Goal: Information Seeking & Learning: Learn about a topic

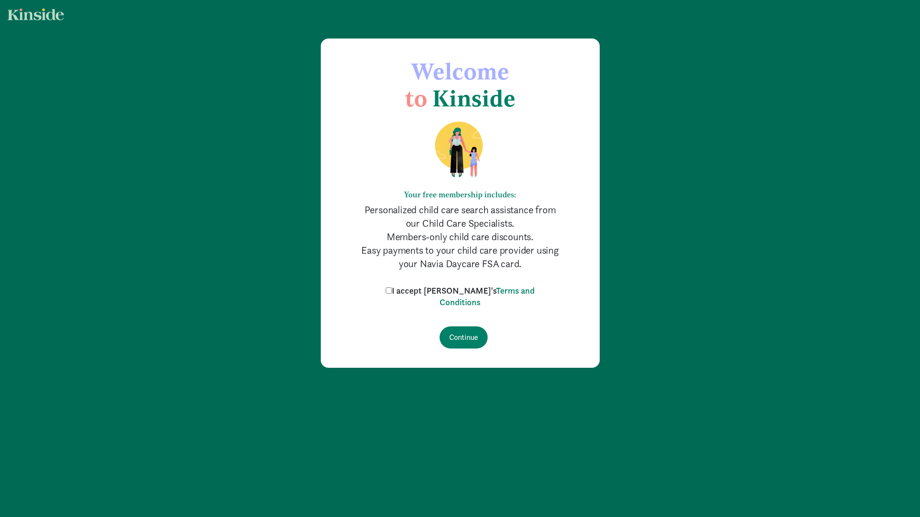
click at [452, 291] on label "I accept [PERSON_NAME]'s Terms and Conditions" at bounding box center [460, 296] width 154 height 23
click at [392, 291] on input "I accept [PERSON_NAME]'s Terms and Conditions" at bounding box center [389, 290] width 6 height 6
checkbox input "true"
click at [461, 344] on input "Continue" at bounding box center [464, 337] width 48 height 22
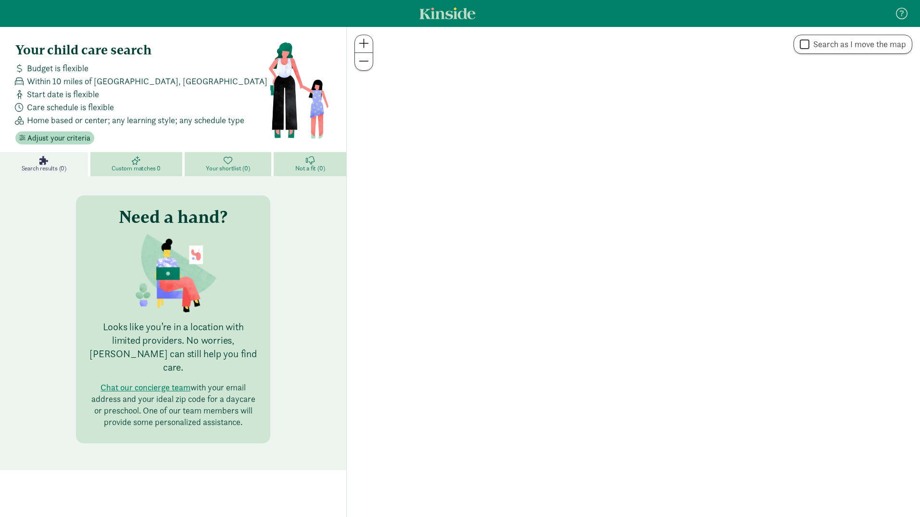
click at [463, 338] on div at bounding box center [633, 272] width 573 height 490
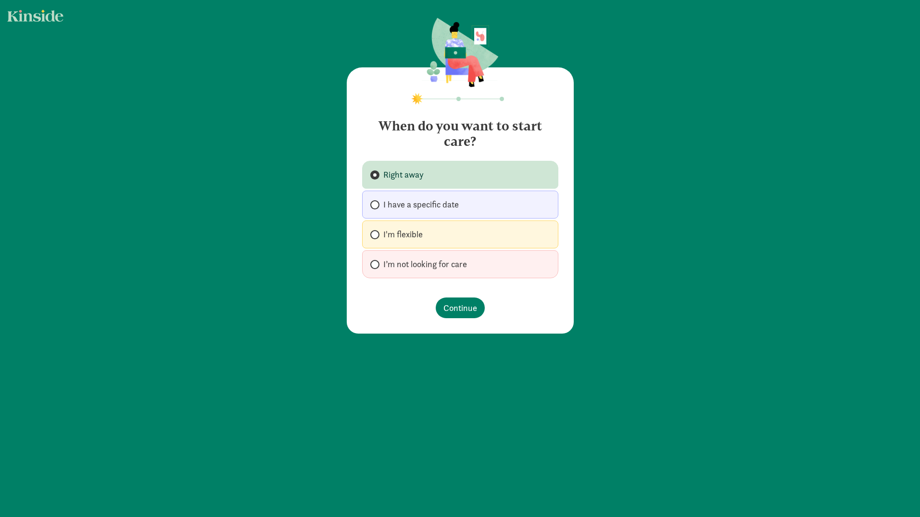
click at [459, 242] on label "I'm flexible" at bounding box center [460, 234] width 196 height 28
click at [377, 238] on input "I'm flexible" at bounding box center [373, 234] width 6 height 6
radio input "true"
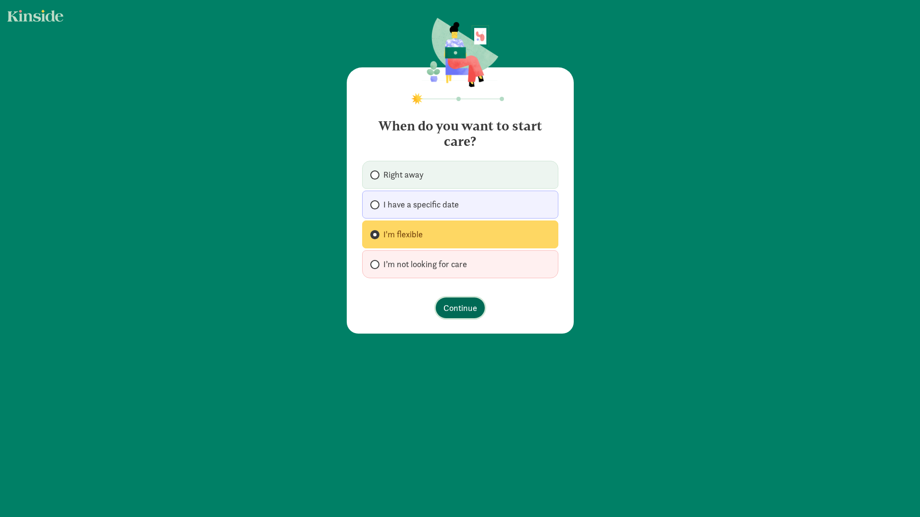
click at [453, 312] on span "Continue" at bounding box center [460, 307] width 34 height 13
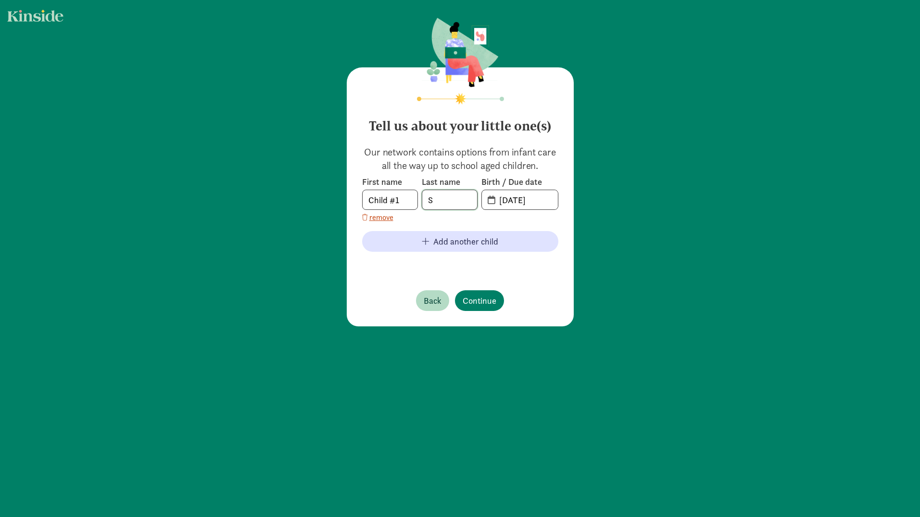
click at [438, 197] on input "S" at bounding box center [449, 199] width 55 height 19
click at [526, 202] on input "09-02-2025" at bounding box center [525, 199] width 64 height 19
click at [505, 199] on input "09-02-2025" at bounding box center [525, 199] width 64 height 19
click at [530, 203] on input "09-02-2025" at bounding box center [525, 199] width 64 height 19
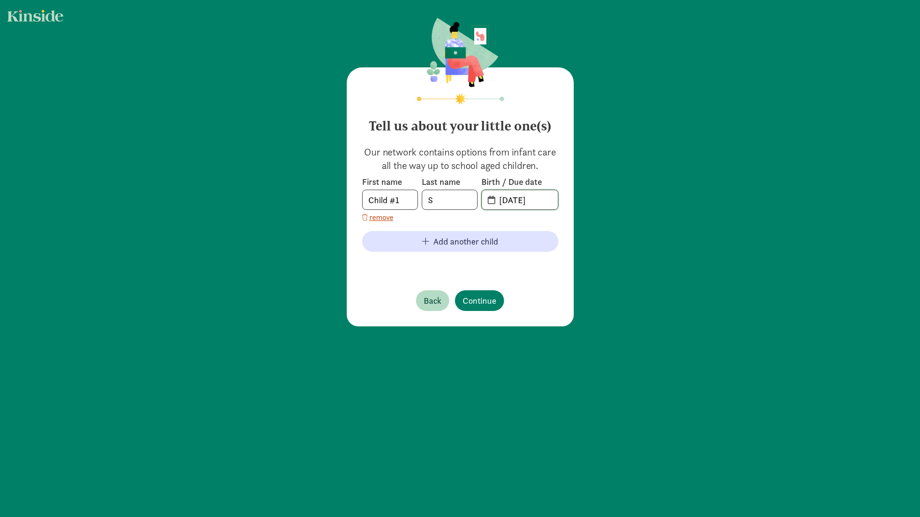
click at [530, 203] on input "09-02-2025" at bounding box center [525, 199] width 64 height 19
click at [522, 202] on input "09-02-2025" at bounding box center [525, 199] width 64 height 19
type input "09-25-2023"
click at [444, 200] on input "S" at bounding box center [449, 199] width 55 height 19
click at [444, 199] on input "S" at bounding box center [449, 199] width 55 height 19
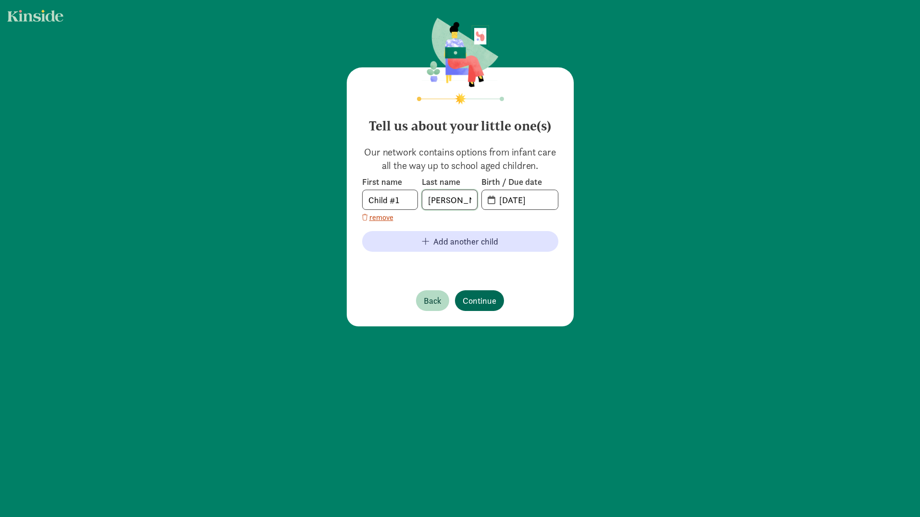
type input "Aiello"
click at [478, 300] on span "Continue" at bounding box center [480, 300] width 34 height 13
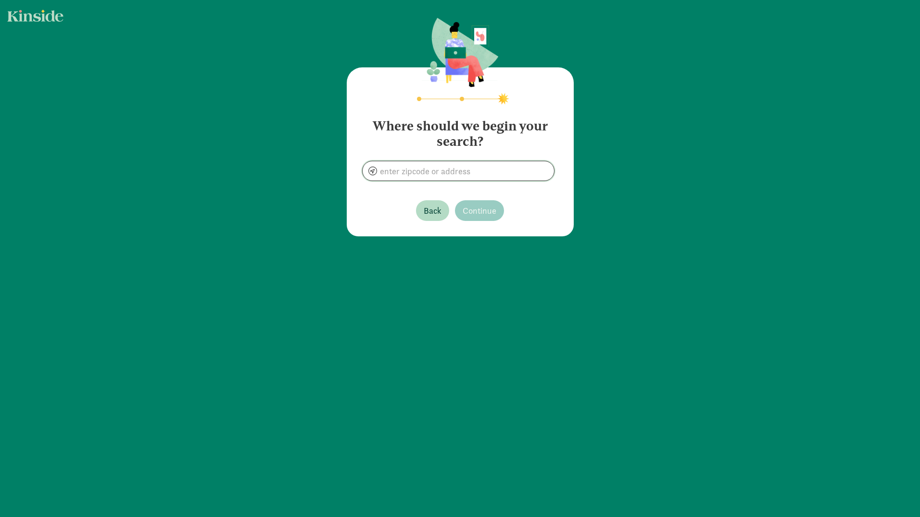
click at [485, 171] on input at bounding box center [458, 170] width 191 height 19
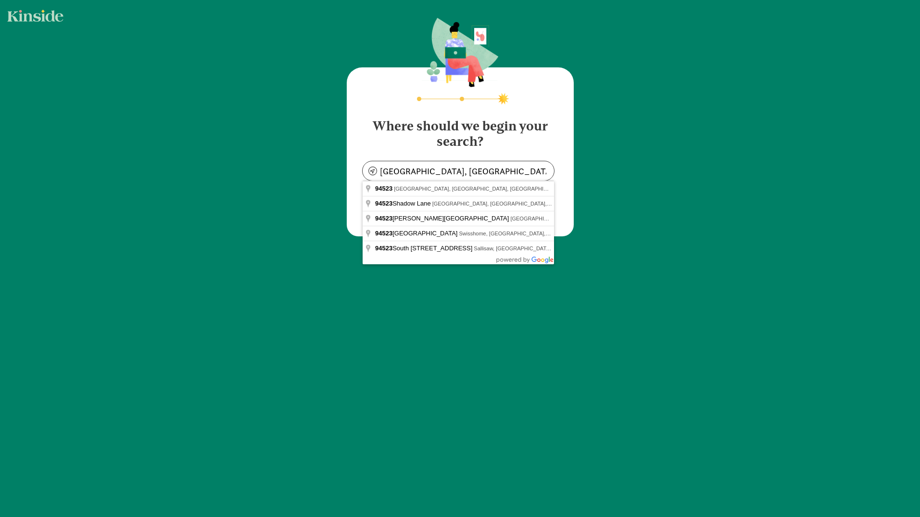
type input "Pleasant Hill, CA 94523, USA"
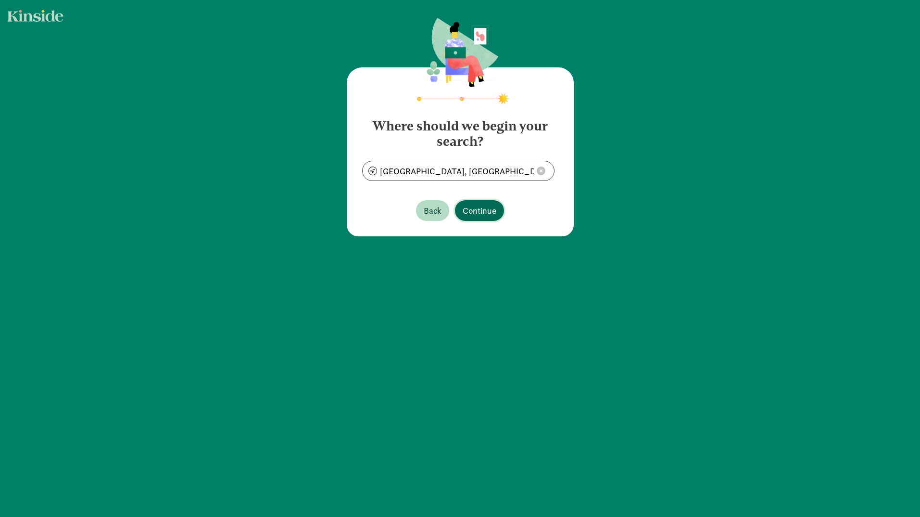
click at [486, 207] on span "Continue" at bounding box center [480, 210] width 34 height 13
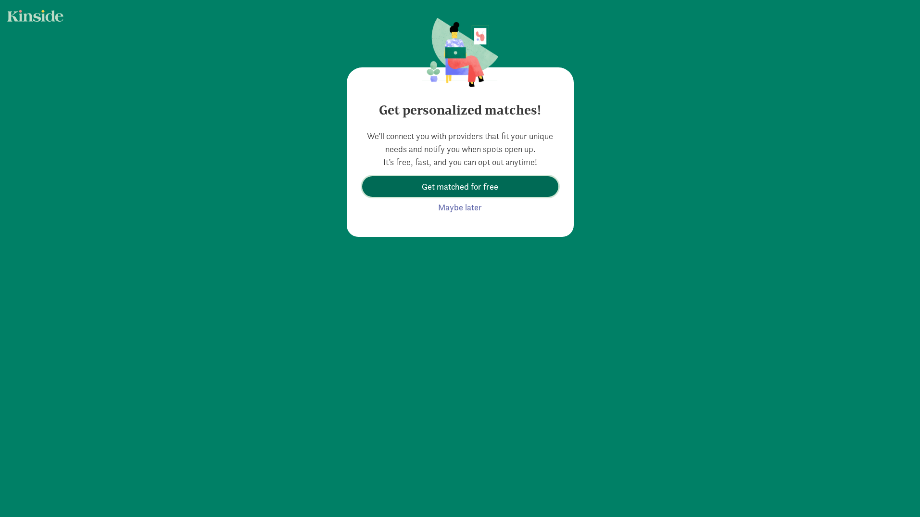
click at [467, 189] on span "Get matched for free" at bounding box center [460, 186] width 76 height 13
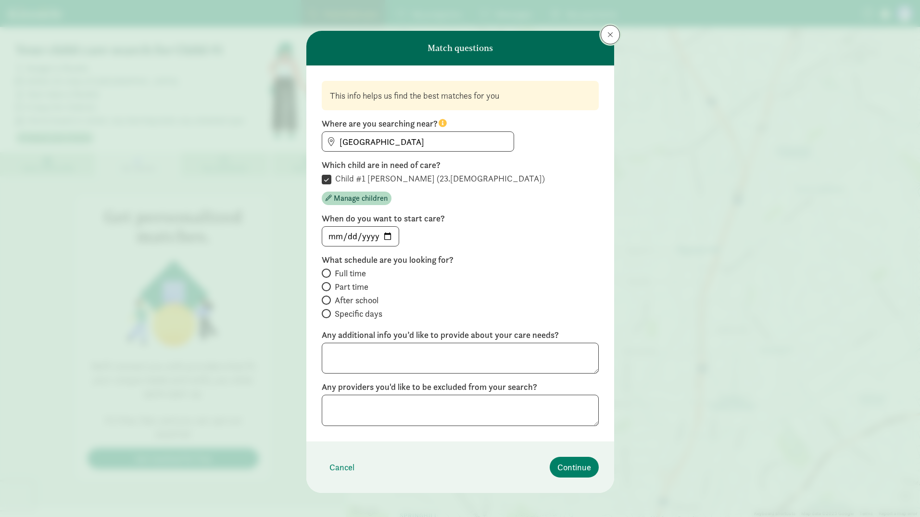
click at [607, 39] on button at bounding box center [610, 34] width 19 height 19
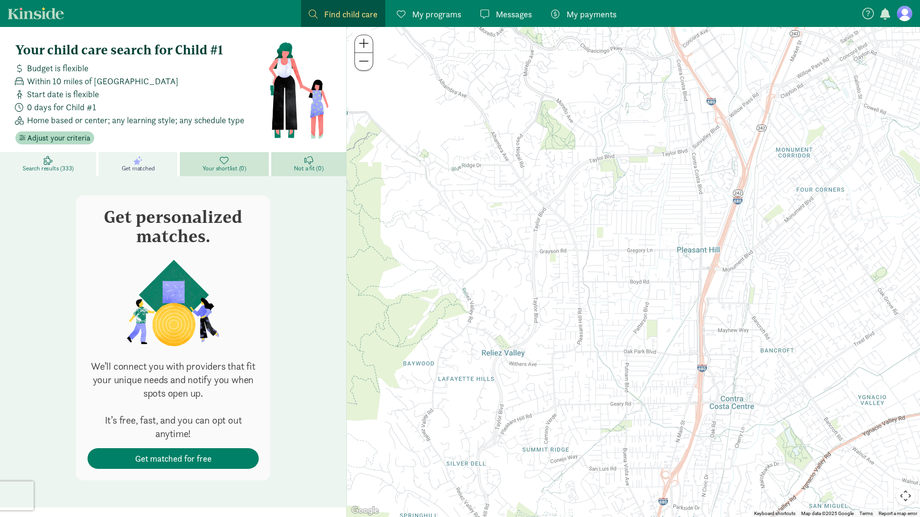
click at [50, 168] on span "Search results (333)" at bounding box center [48, 168] width 51 height 8
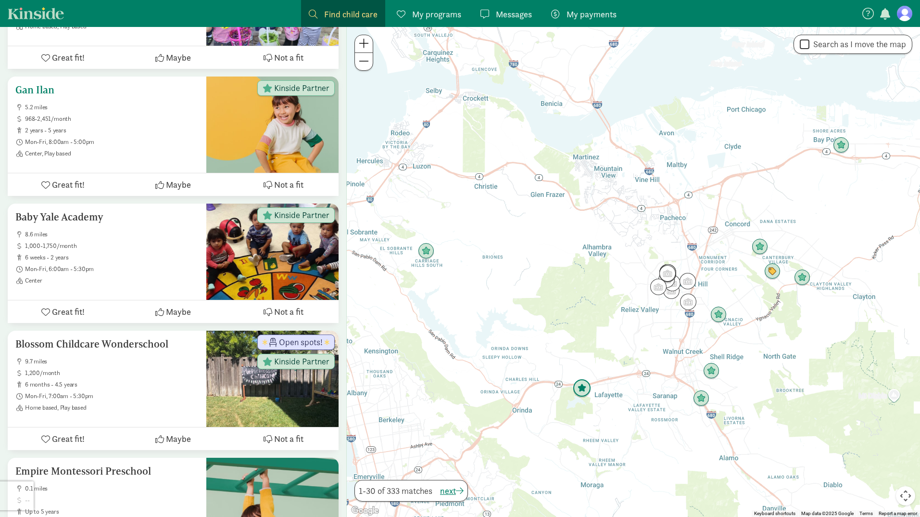
scroll to position [921, 0]
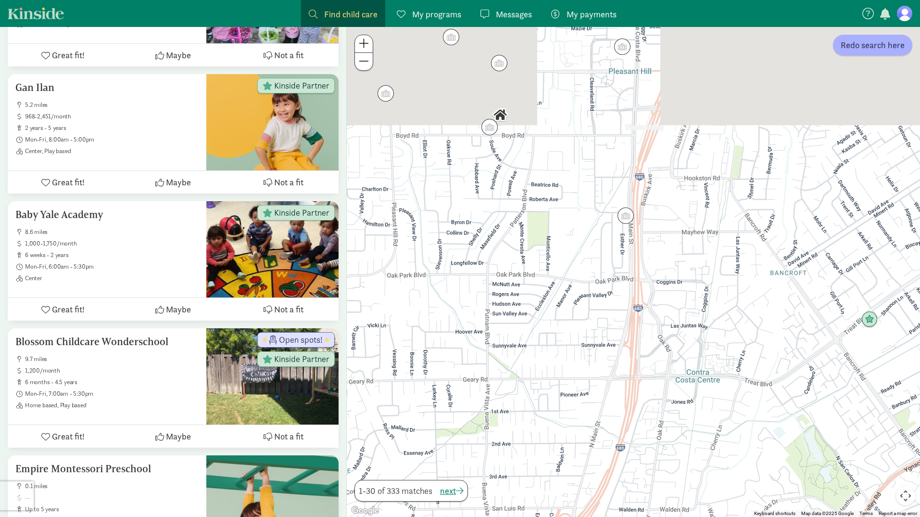
drag, startPoint x: 679, startPoint y: 213, endPoint x: 679, endPoint y: 378, distance: 165.0
click at [679, 378] on div at bounding box center [633, 272] width 573 height 490
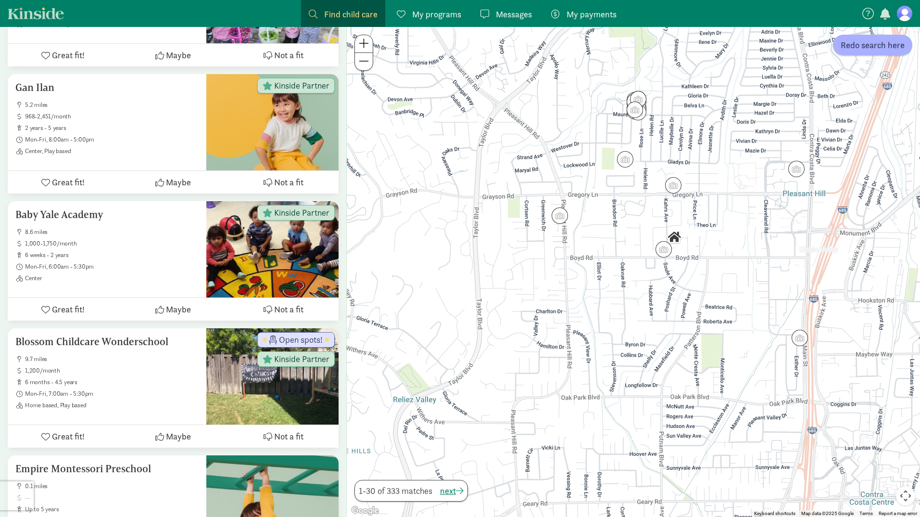
drag, startPoint x: 704, startPoint y: 241, endPoint x: 878, endPoint y: 336, distance: 198.4
click at [878, 336] on div at bounding box center [633, 272] width 573 height 490
click at [664, 250] on img "Click to see details" at bounding box center [664, 249] width 18 height 18
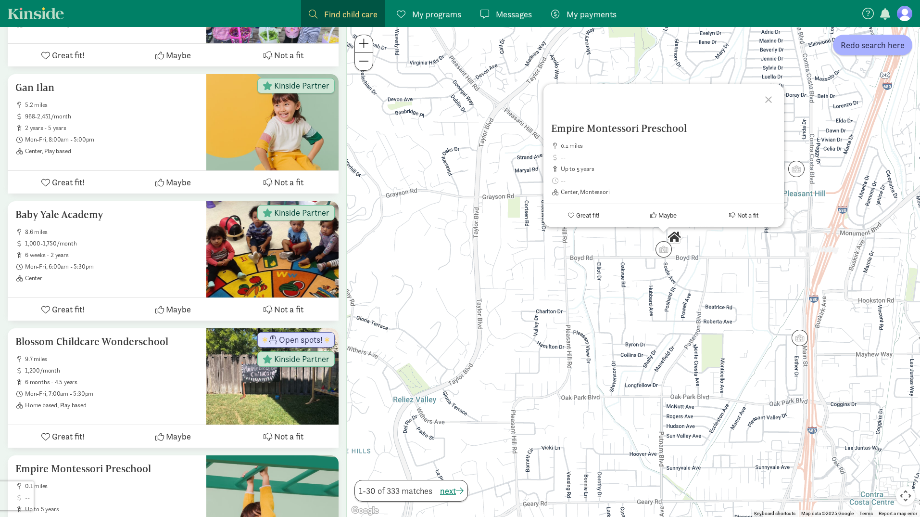
click at [651, 278] on div "Empire Montessori Preschool 0.1 miles up to 5 years Center, Montessori Great fi…" at bounding box center [633, 272] width 573 height 490
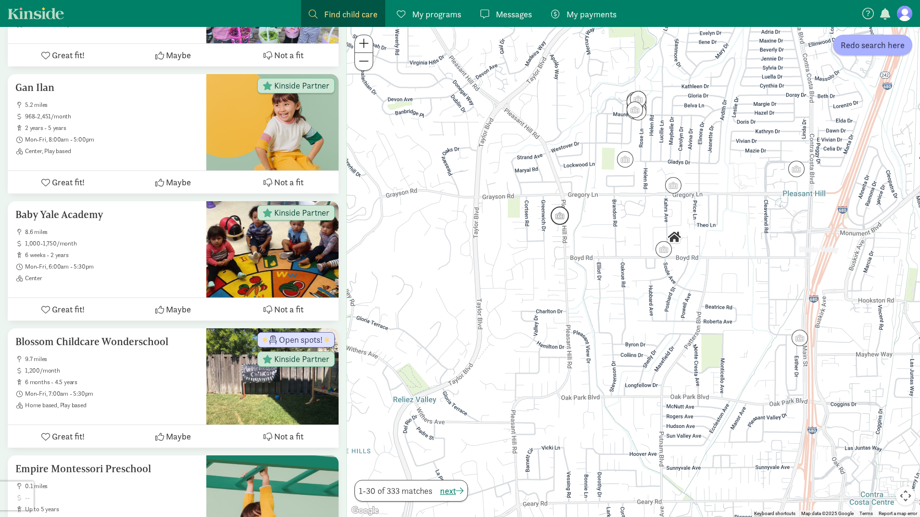
click at [558, 220] on img "Click to see details" at bounding box center [560, 215] width 18 height 18
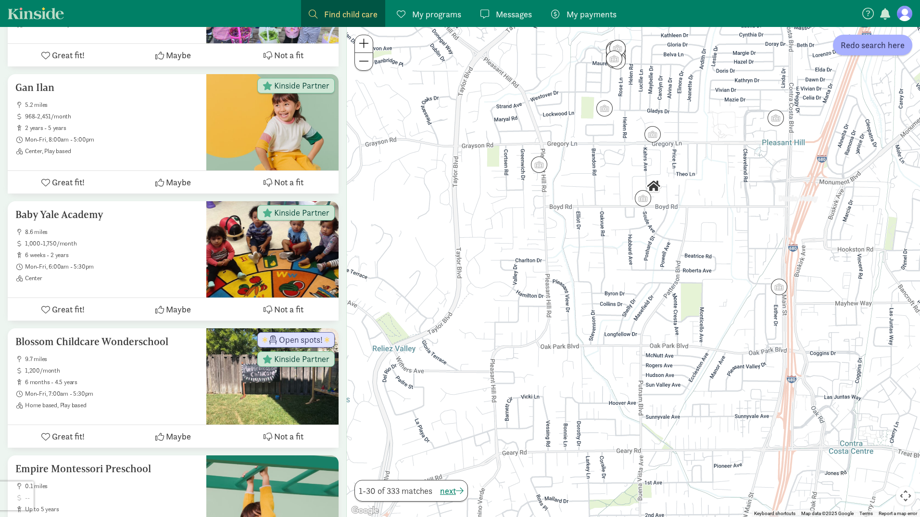
drag, startPoint x: 585, startPoint y: 377, endPoint x: 563, endPoint y: 318, distance: 62.3
click at [563, 318] on div "To navigate, press the arrow keys." at bounding box center [633, 272] width 573 height 490
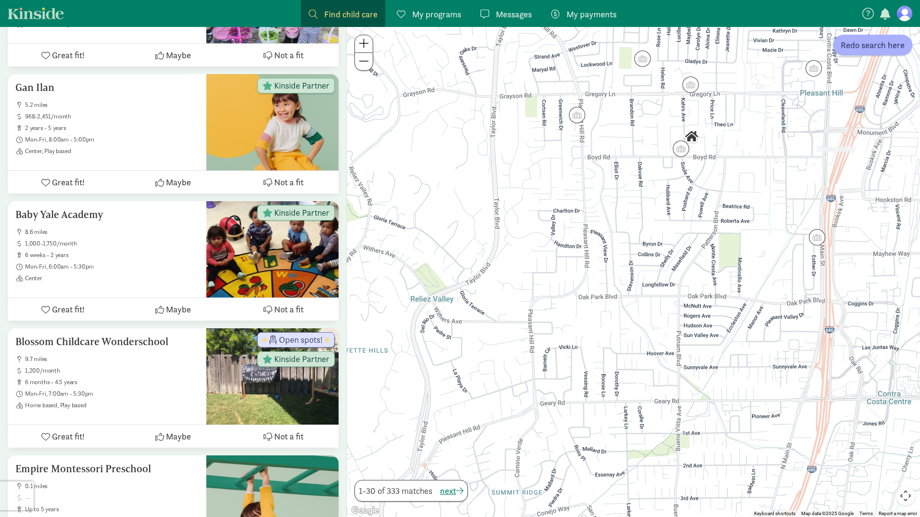
drag, startPoint x: 551, startPoint y: 404, endPoint x: 588, endPoint y: 353, distance: 63.3
click at [589, 354] on div at bounding box center [633, 272] width 573 height 490
click at [861, 57] on div at bounding box center [633, 272] width 573 height 490
click at [862, 47] on span "Redo search here" at bounding box center [873, 44] width 64 height 13
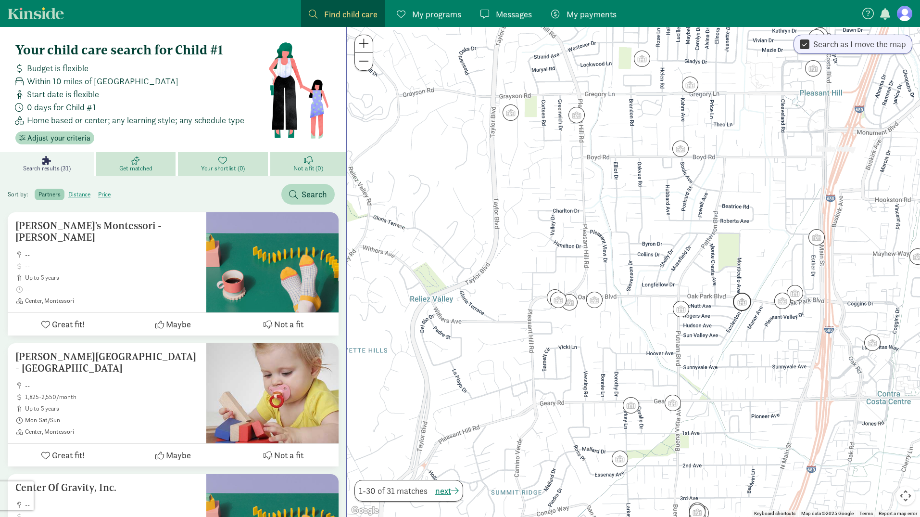
click at [738, 298] on img "Click to see details" at bounding box center [742, 301] width 18 height 18
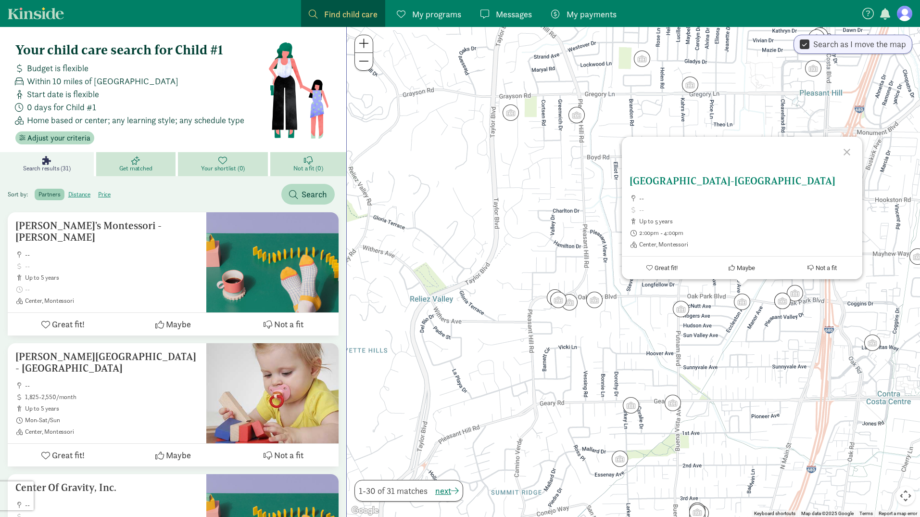
click at [655, 267] on span "Great fit!" at bounding box center [666, 267] width 23 height 7
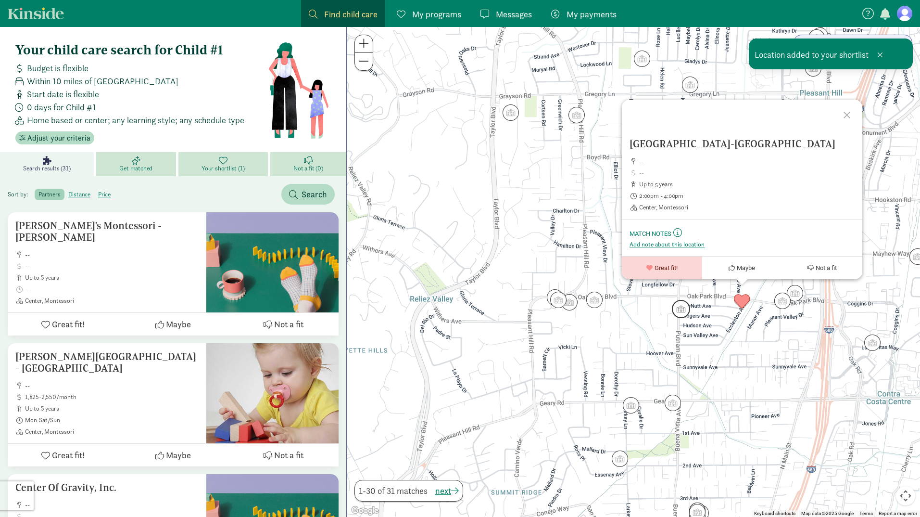
click at [682, 314] on img "Click to see details" at bounding box center [681, 309] width 18 height 18
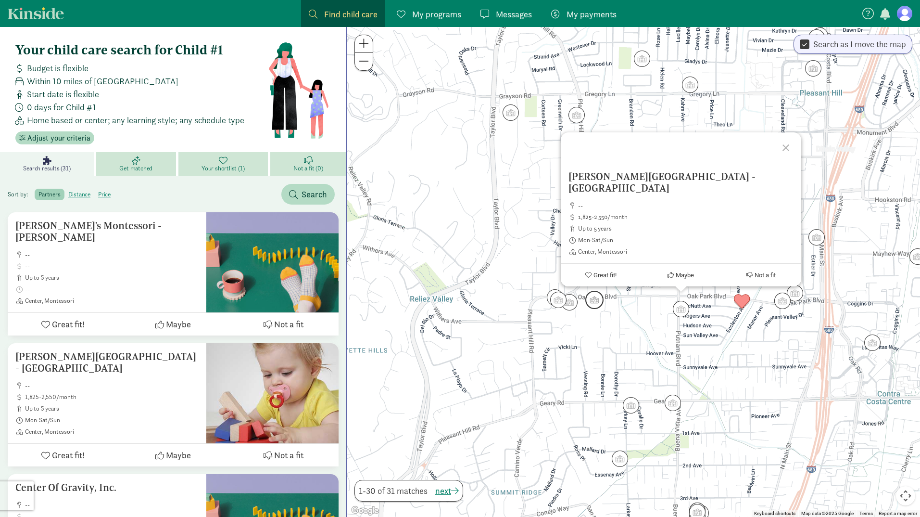
click at [597, 305] on img "Click to see details" at bounding box center [594, 299] width 18 height 18
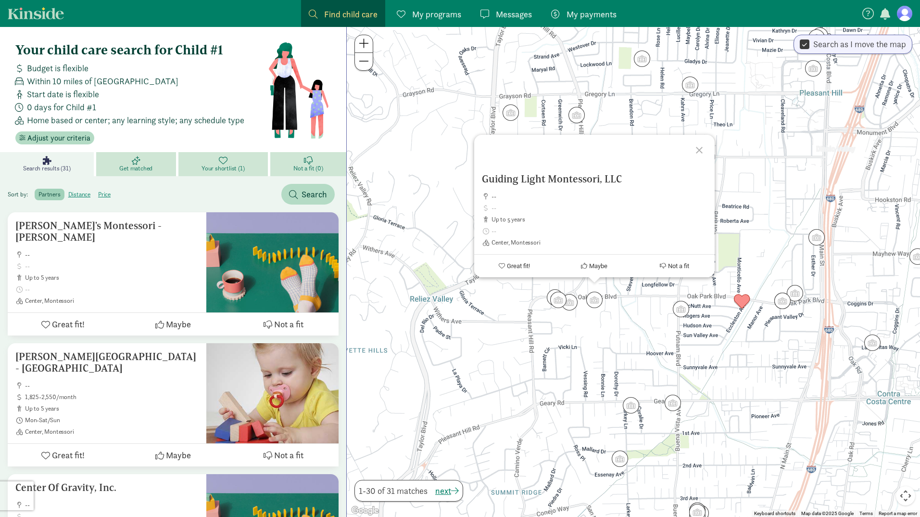
click at [569, 334] on div "To navigate, press the arrow keys. Guiding Light Montessori, LLC -- up to 5 yea…" at bounding box center [633, 272] width 573 height 490
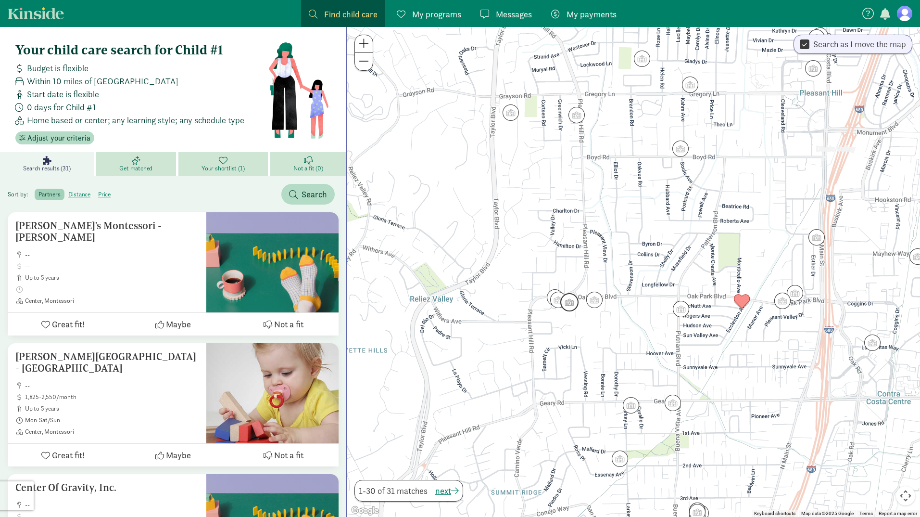
click at [577, 305] on img "Click to see details" at bounding box center [569, 302] width 18 height 18
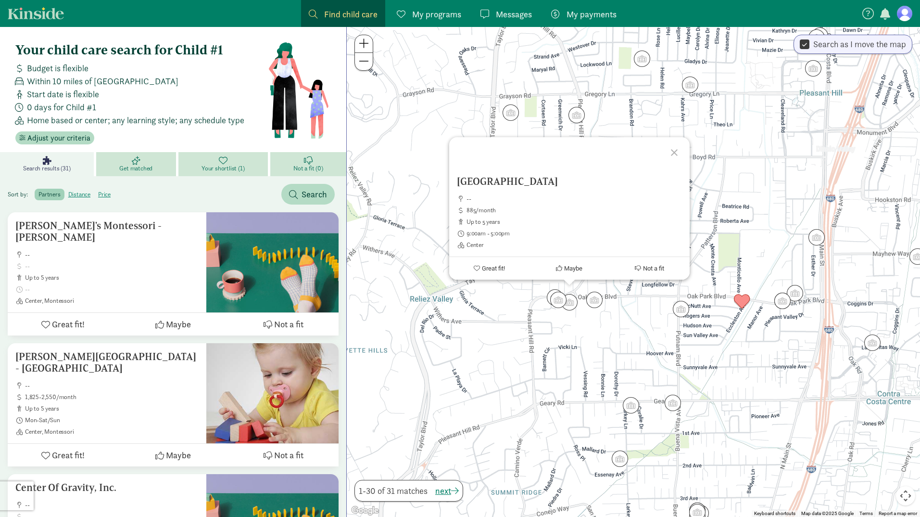
click at [416, 314] on div "Pleasant Hill Day Care Center -- 885/month up to 5 years 9:00am - 5:00pm Center…" at bounding box center [633, 272] width 573 height 490
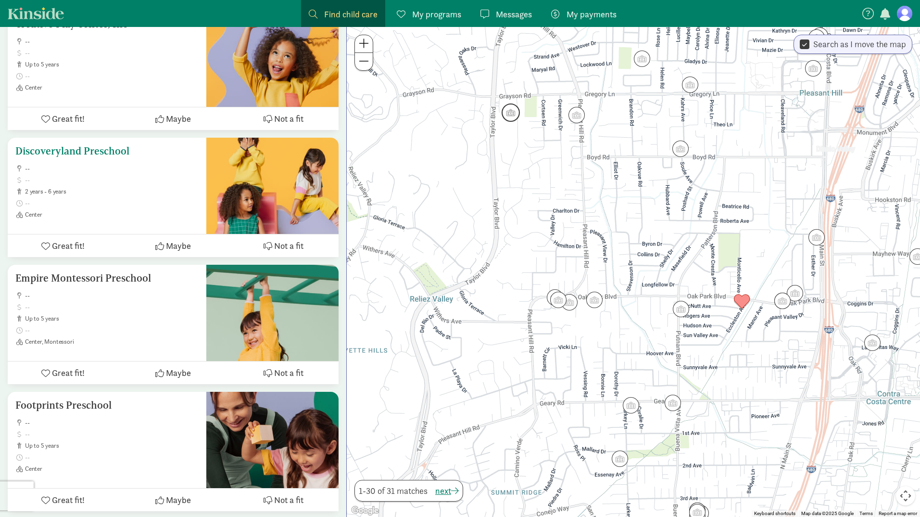
scroll to position [856, 0]
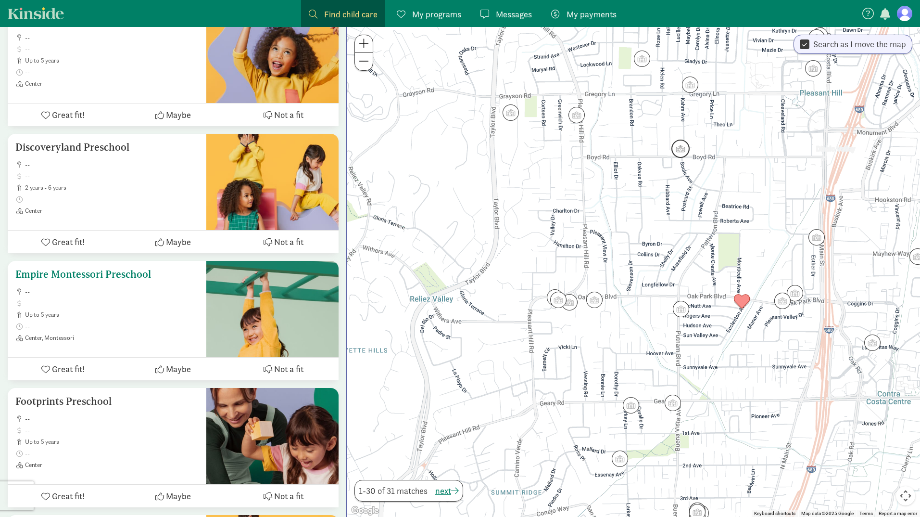
drag, startPoint x: 122, startPoint y: 264, endPoint x: 94, endPoint y: 345, distance: 85.5
click at [94, 347] on div "Empire Montessori Preschool -- up to 5 years Center, Montessori Great fit! Mayb…" at bounding box center [173, 320] width 331 height 119
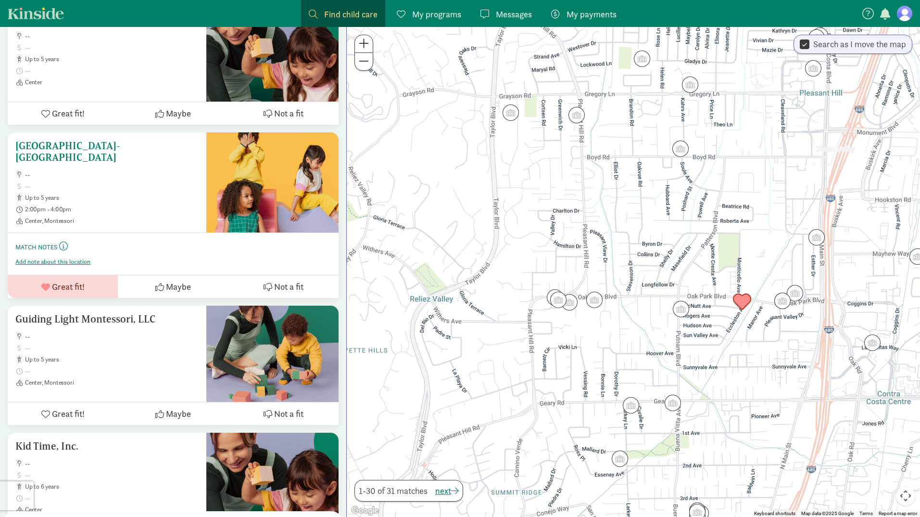
scroll to position [1249, 0]
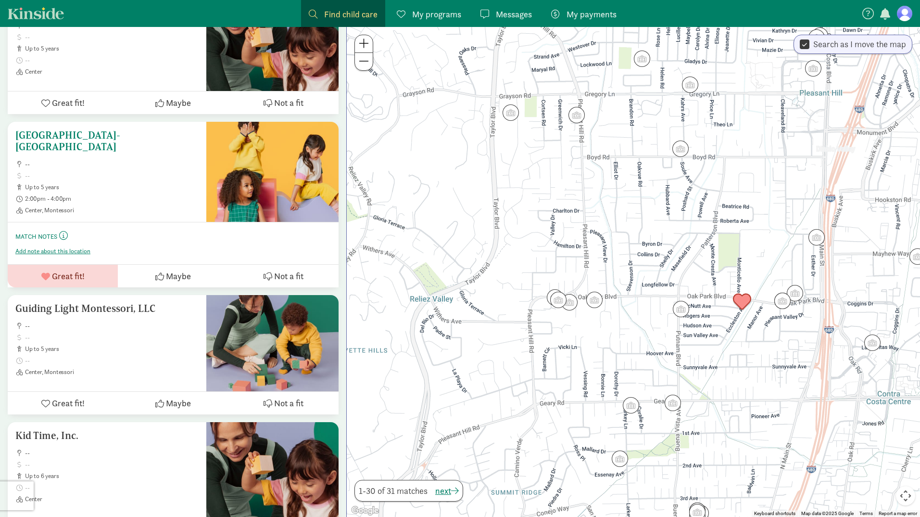
click at [113, 160] on span "--" at bounding box center [112, 164] width 174 height 8
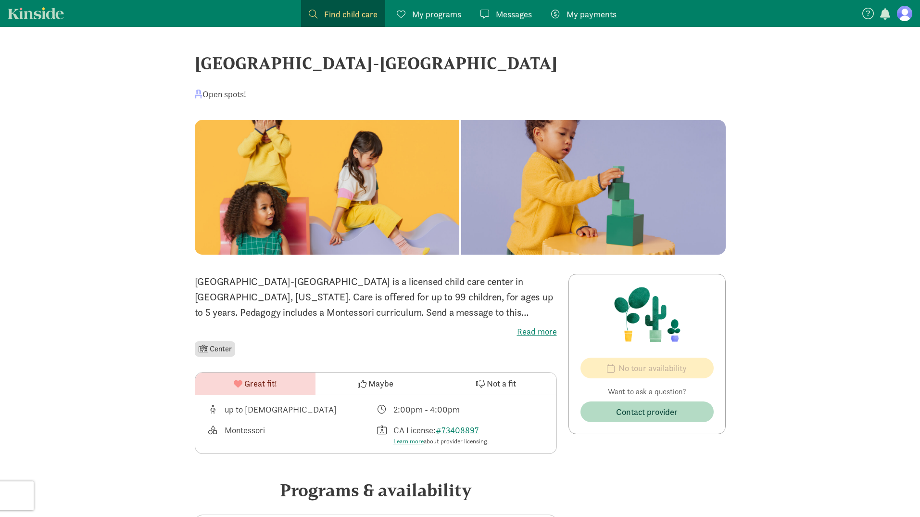
click at [586, 12] on span "My payments" at bounding box center [592, 14] width 50 height 13
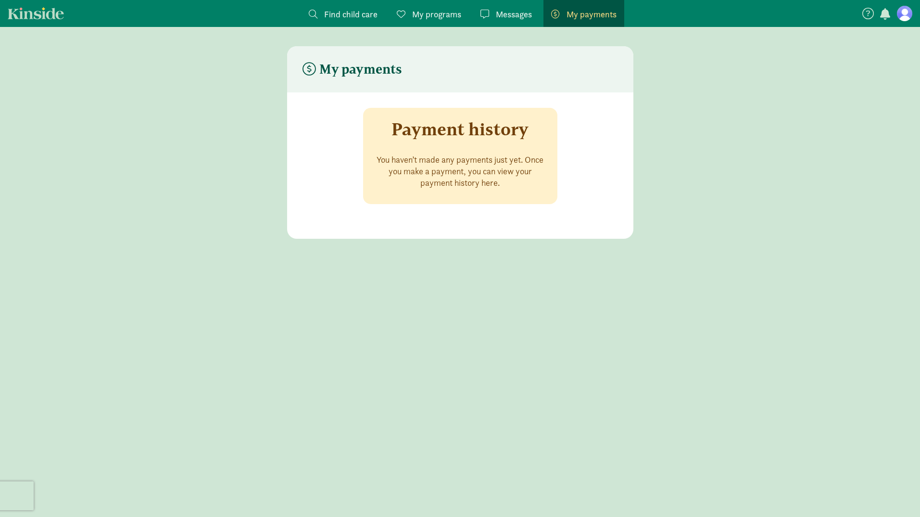
click at [514, 15] on span "Messages" at bounding box center [514, 14] width 36 height 13
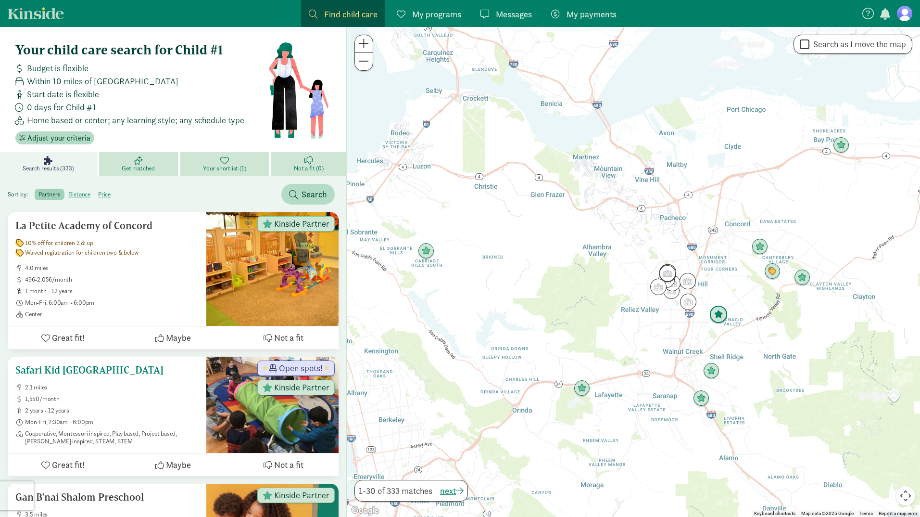
click at [271, 428] on div at bounding box center [272, 404] width 132 height 96
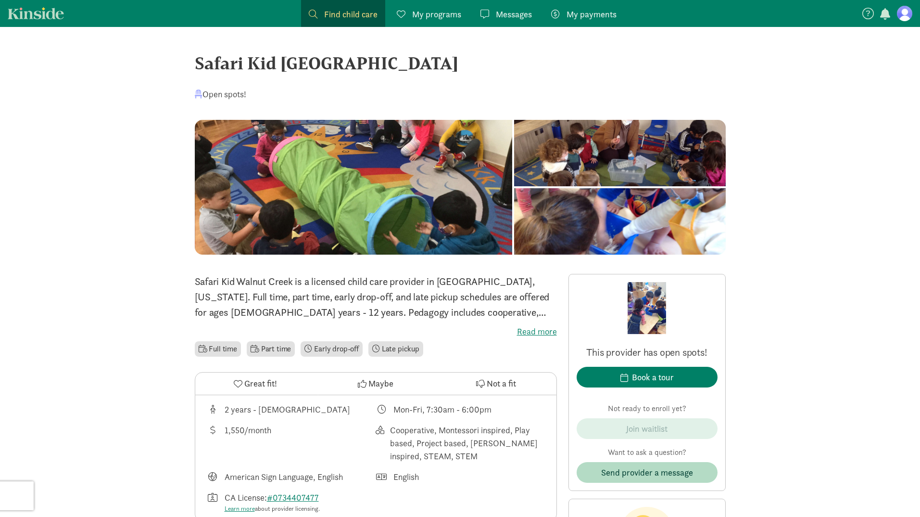
click at [514, 186] on div at bounding box center [619, 153] width 211 height 66
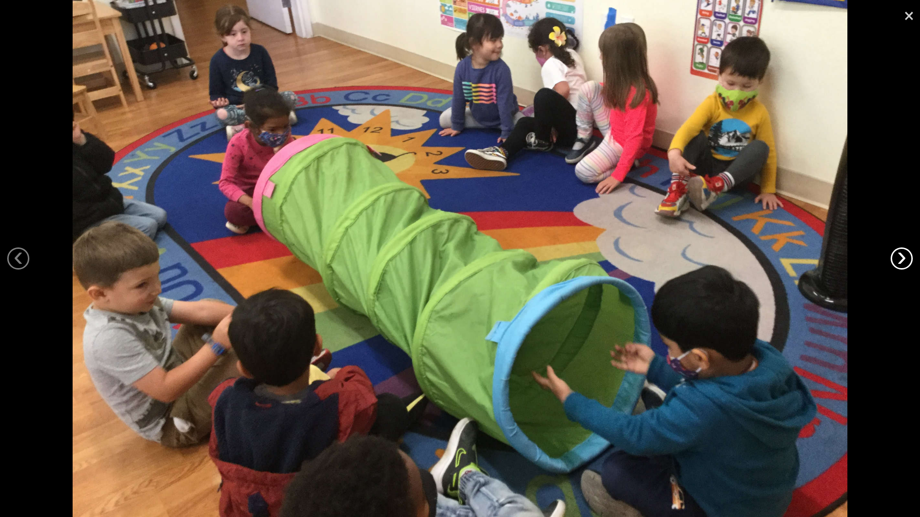
click at [903, 255] on link "›" at bounding box center [902, 258] width 22 height 22
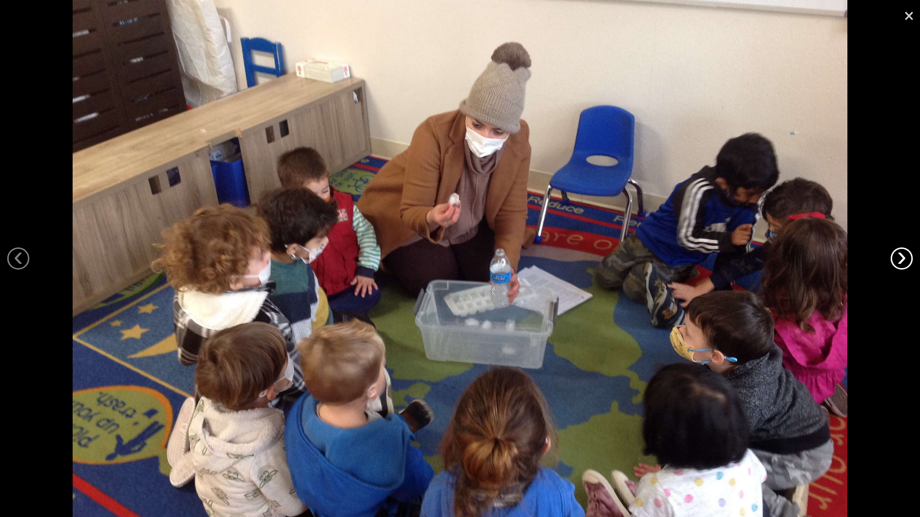
click at [903, 255] on link "›" at bounding box center [902, 258] width 22 height 22
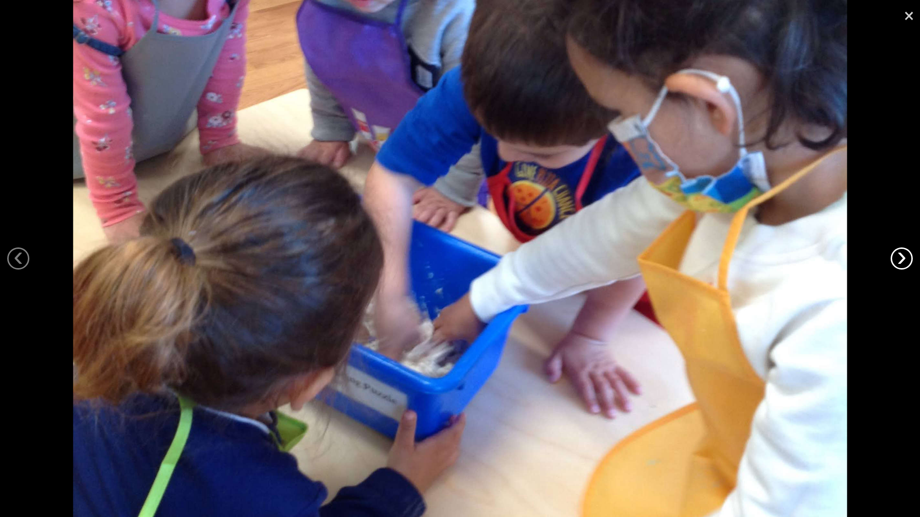
click at [903, 255] on link "›" at bounding box center [902, 258] width 22 height 22
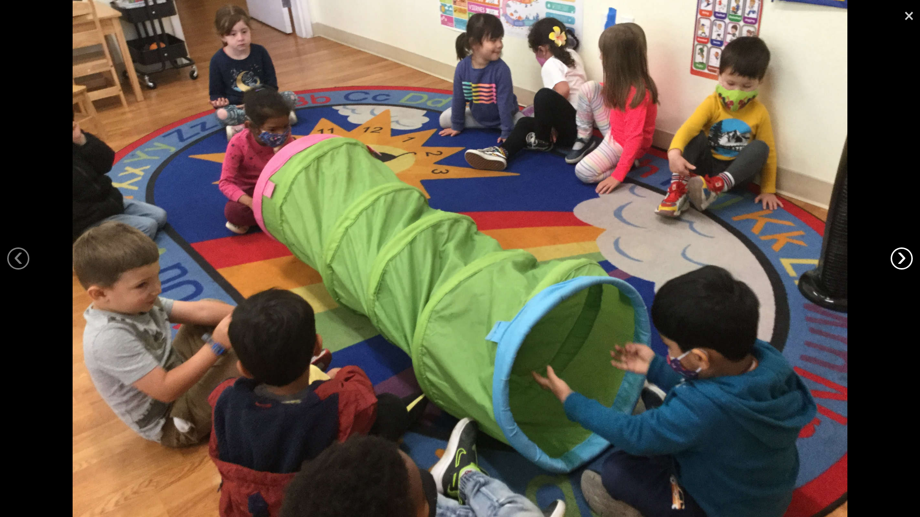
click at [903, 255] on link "›" at bounding box center [902, 258] width 22 height 22
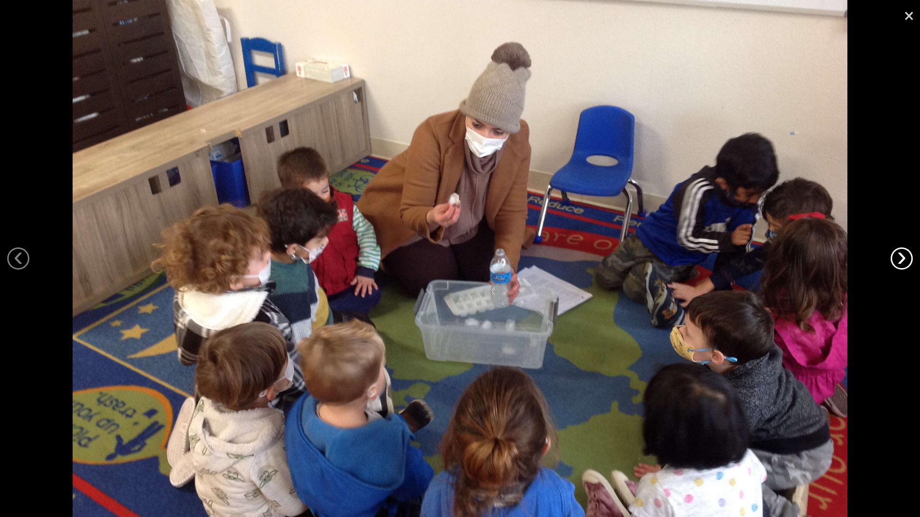
click at [903, 255] on link "›" at bounding box center [902, 258] width 22 height 22
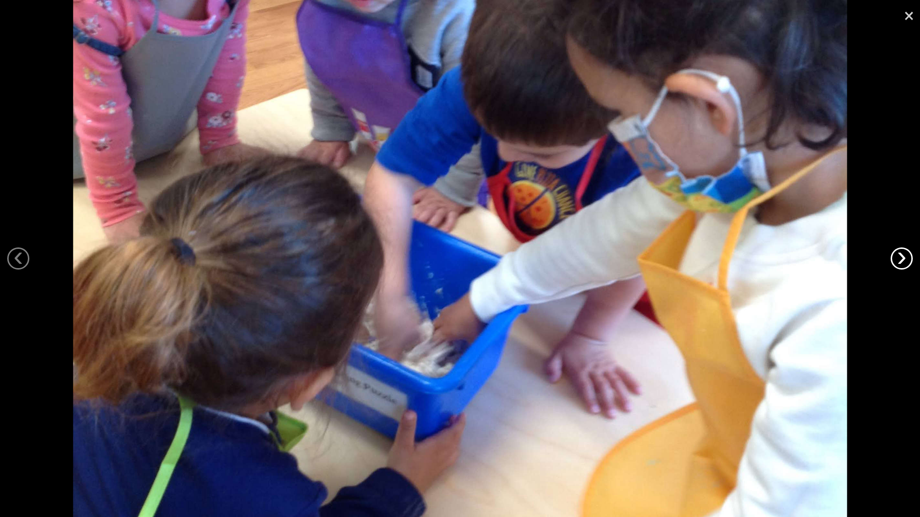
click at [903, 255] on link "›" at bounding box center [902, 258] width 22 height 22
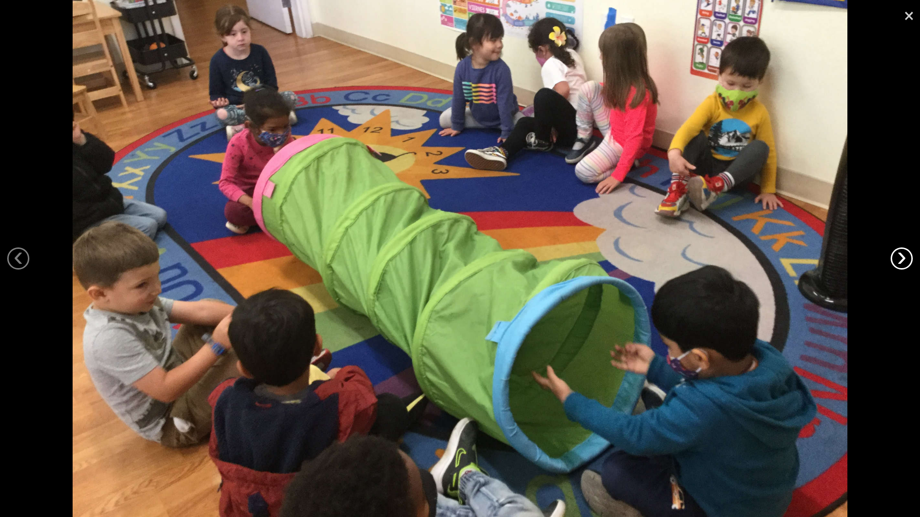
click at [903, 255] on link "›" at bounding box center [902, 258] width 22 height 22
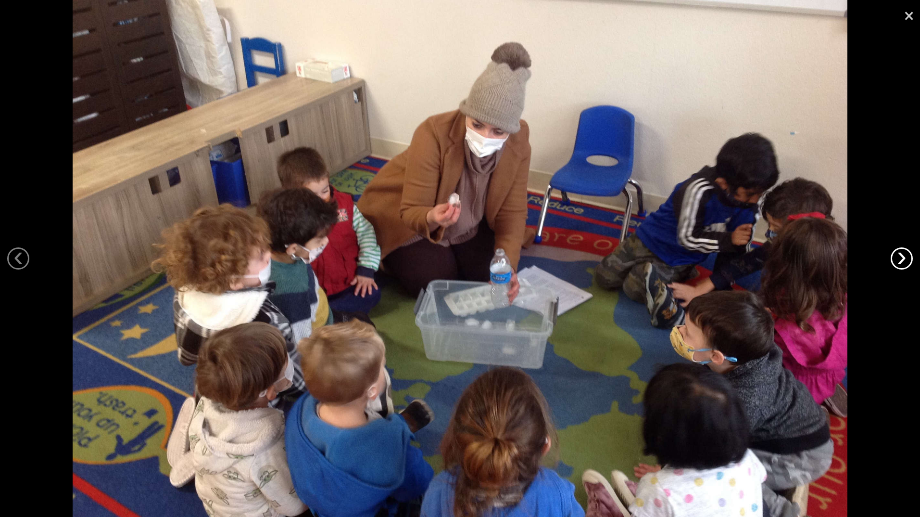
click at [903, 255] on link "›" at bounding box center [902, 258] width 22 height 22
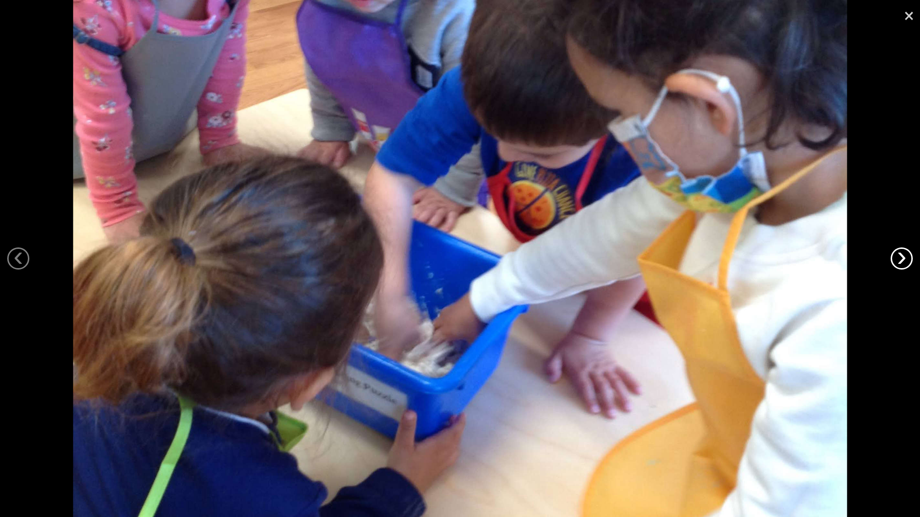
click at [903, 255] on link "›" at bounding box center [902, 258] width 22 height 22
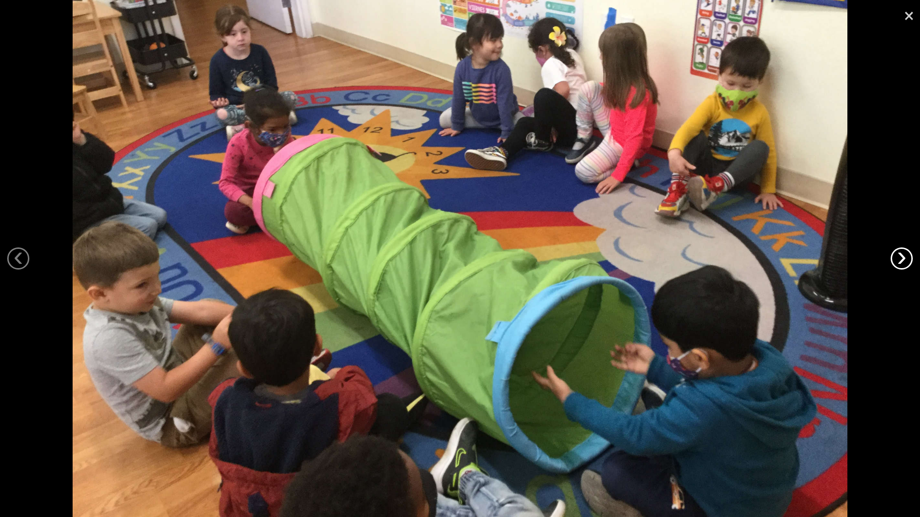
click at [903, 255] on link "›" at bounding box center [902, 258] width 22 height 22
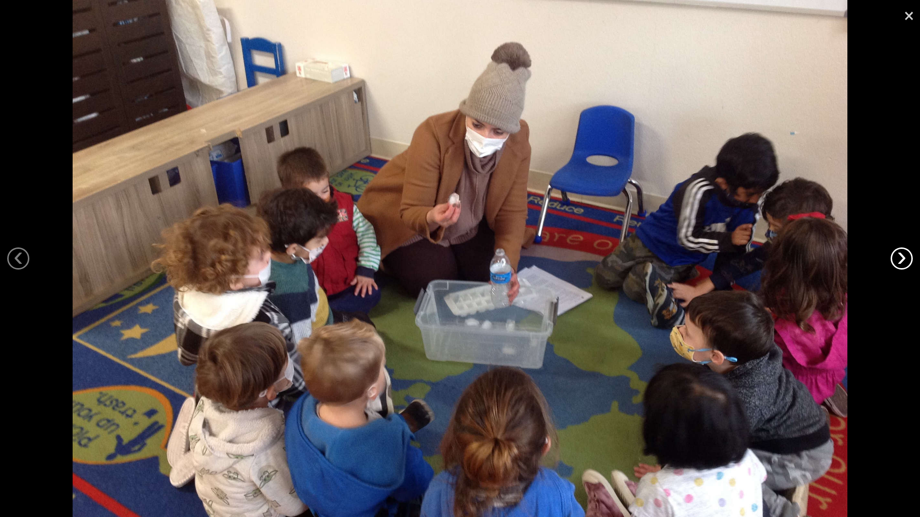
click at [903, 255] on link "›" at bounding box center [902, 258] width 22 height 22
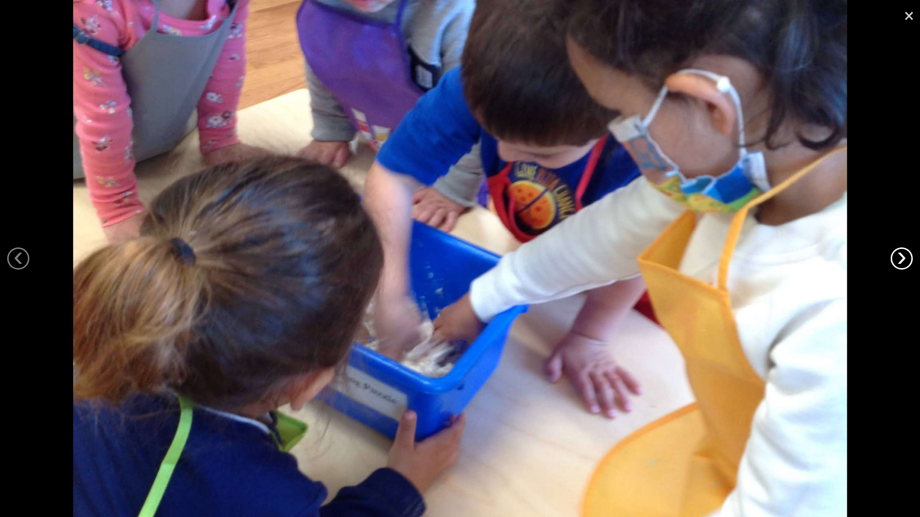
click at [903, 255] on link "›" at bounding box center [902, 258] width 22 height 22
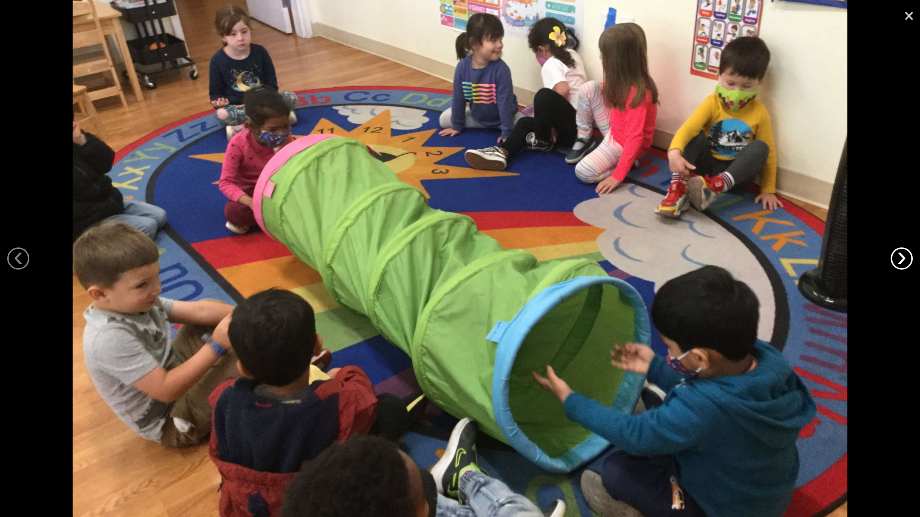
click at [903, 255] on link "›" at bounding box center [902, 258] width 22 height 22
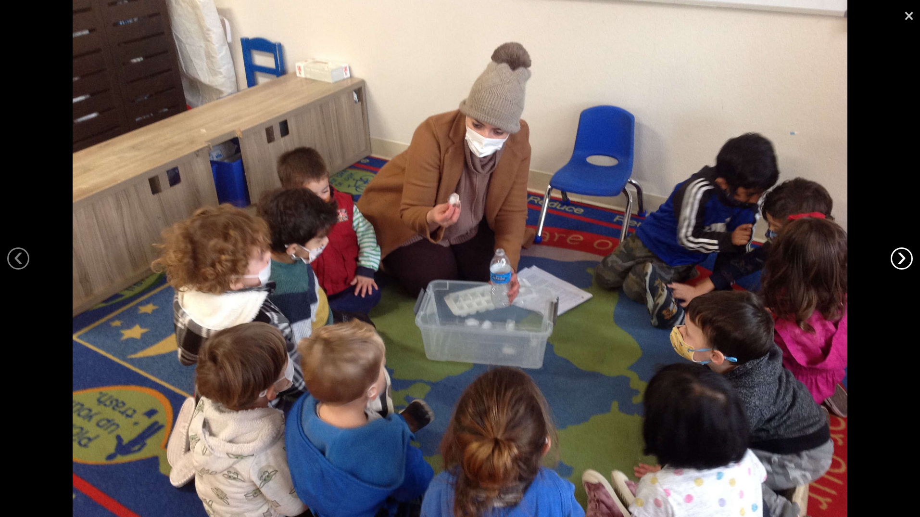
click at [903, 255] on link "›" at bounding box center [902, 258] width 22 height 22
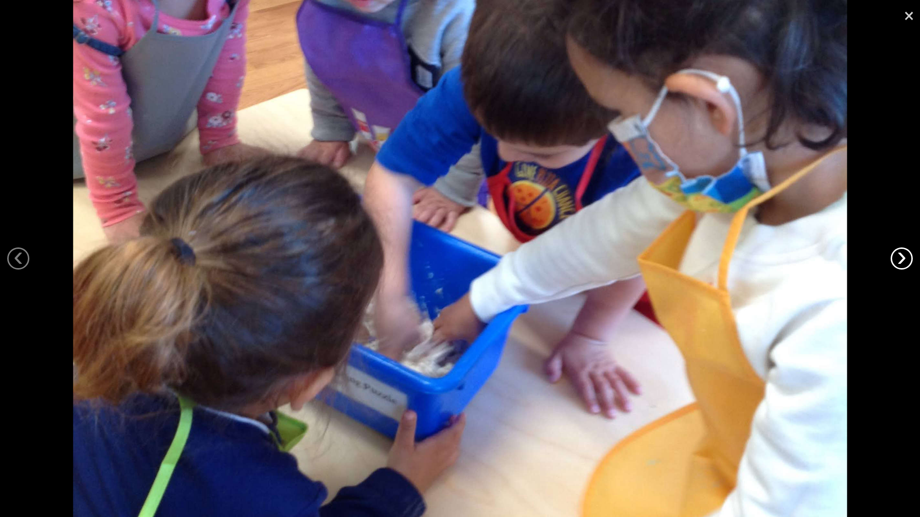
click at [903, 255] on link "›" at bounding box center [902, 258] width 22 height 22
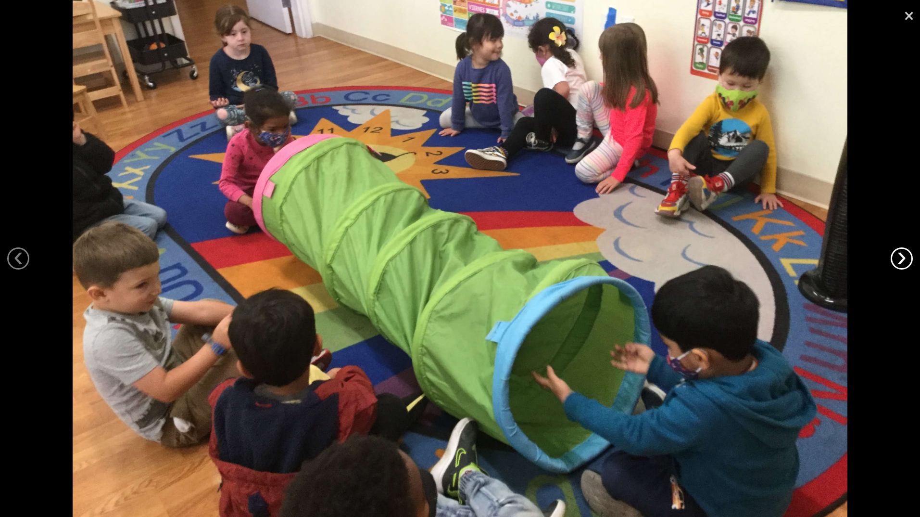
click at [903, 255] on link "›" at bounding box center [902, 258] width 22 height 22
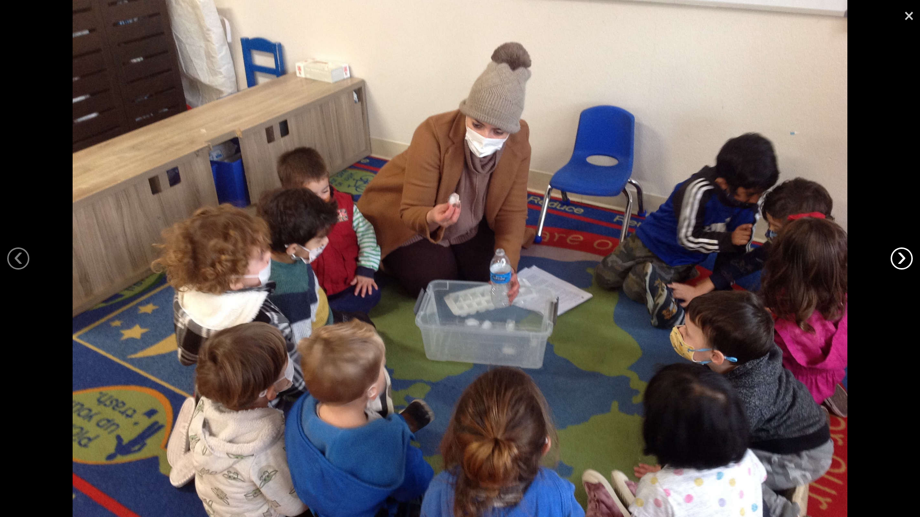
click at [903, 255] on link "›" at bounding box center [902, 258] width 22 height 22
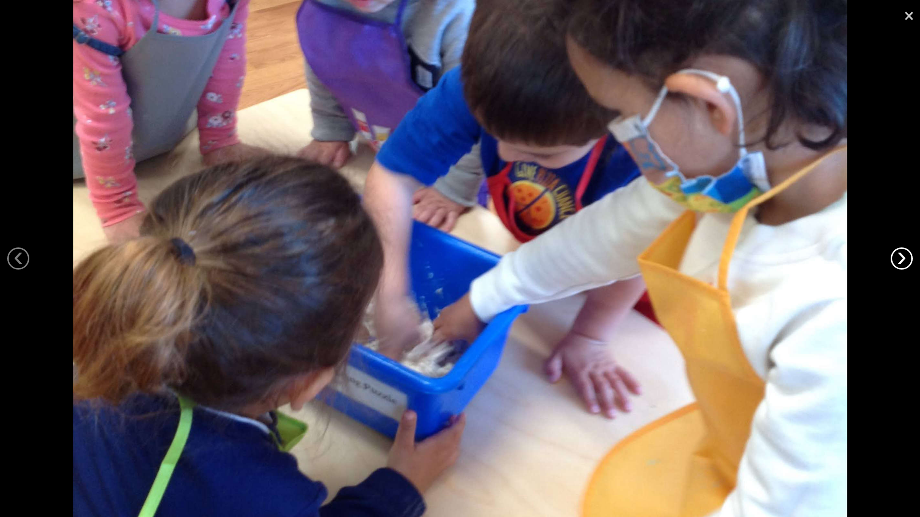
click at [903, 253] on link "›" at bounding box center [902, 258] width 22 height 22
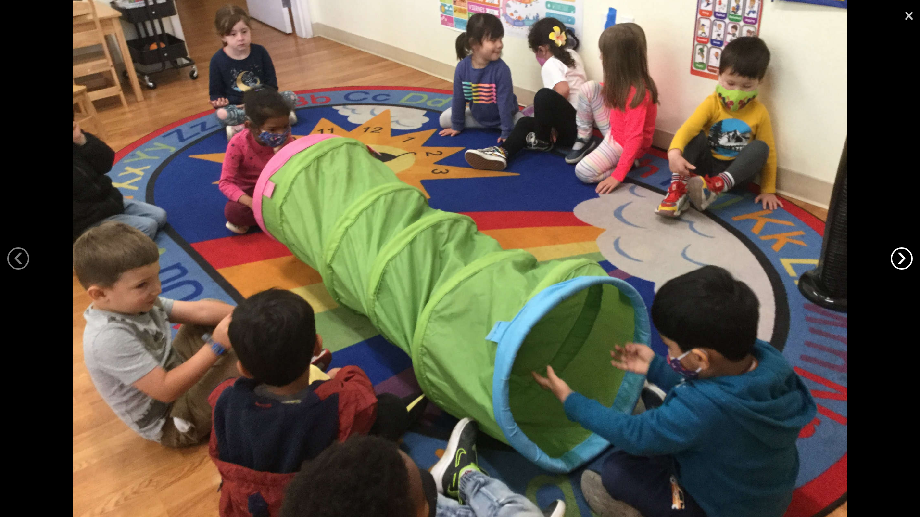
click at [903, 254] on link "›" at bounding box center [902, 258] width 22 height 22
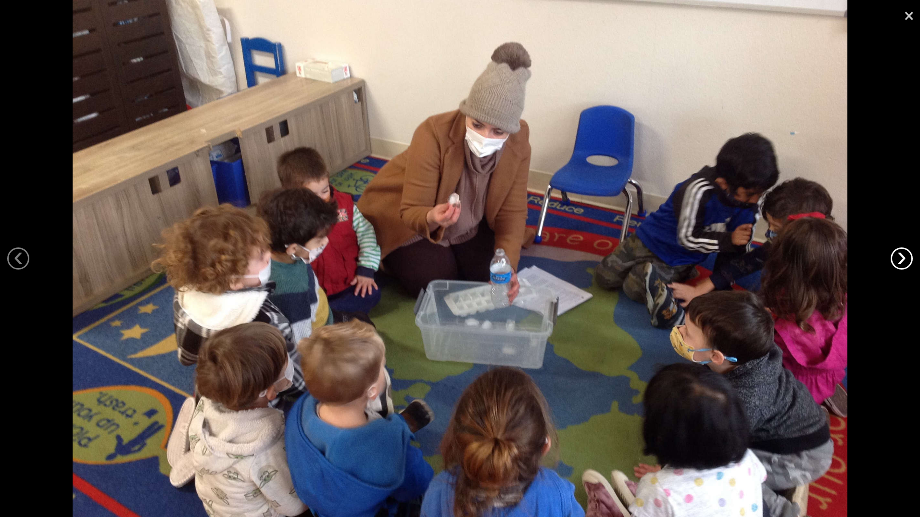
click at [903, 253] on link "›" at bounding box center [902, 258] width 22 height 22
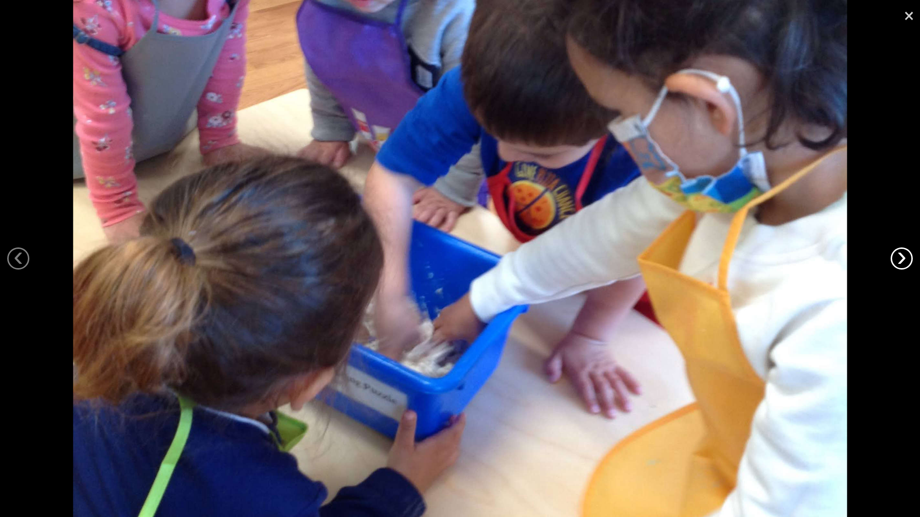
click at [903, 253] on link "›" at bounding box center [902, 258] width 22 height 22
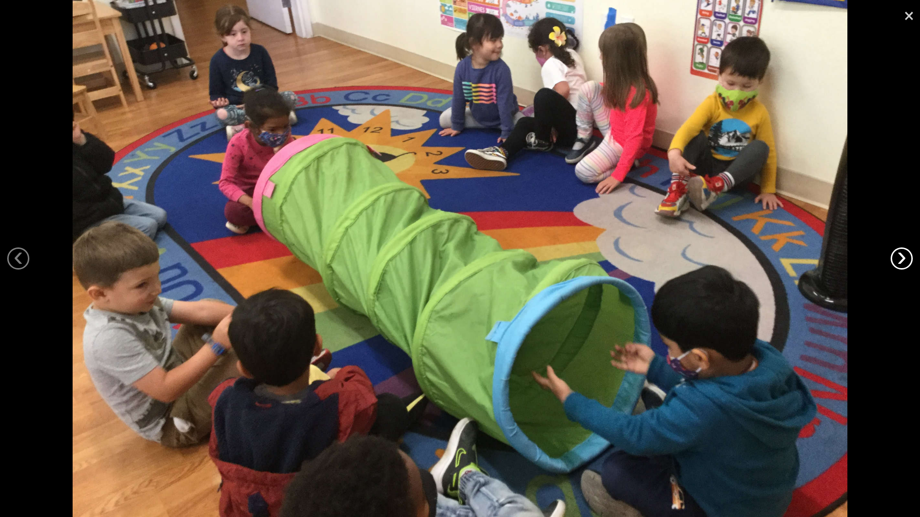
click at [903, 251] on link "›" at bounding box center [902, 258] width 22 height 22
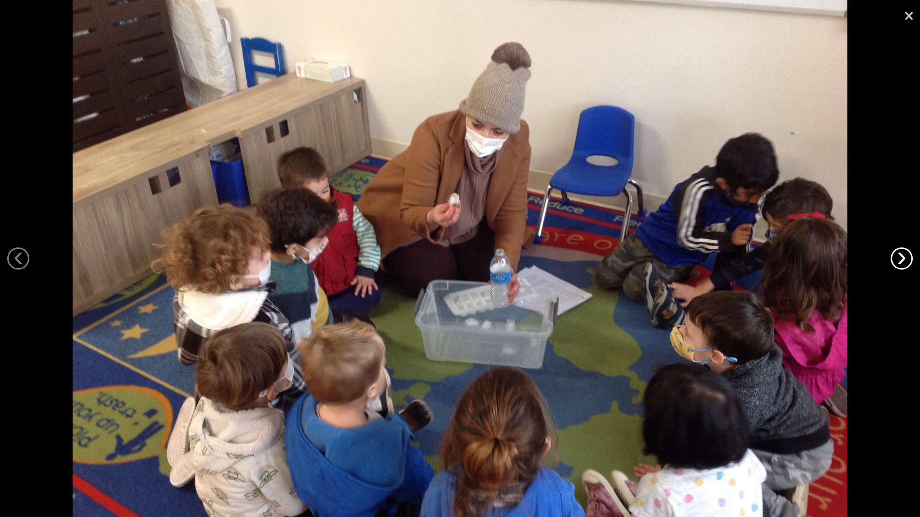
click at [903, 252] on link "›" at bounding box center [902, 258] width 22 height 22
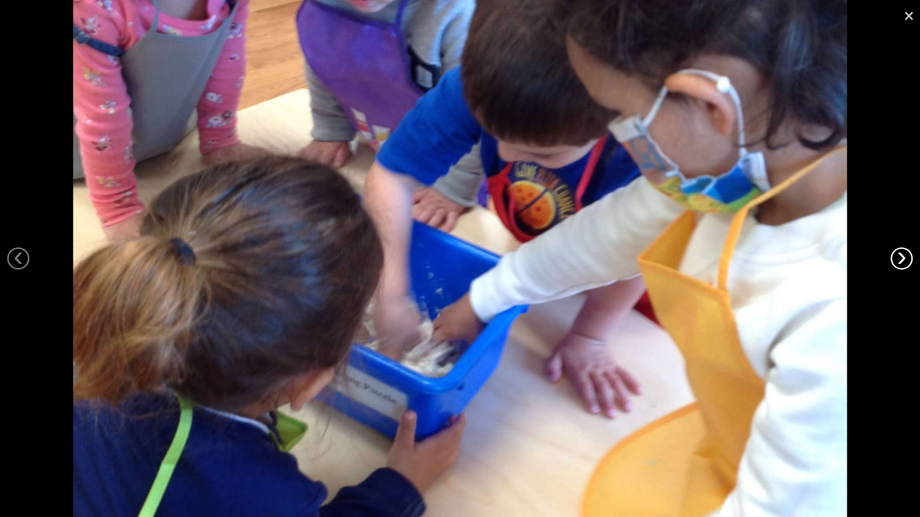
click at [903, 251] on link "›" at bounding box center [902, 258] width 22 height 22
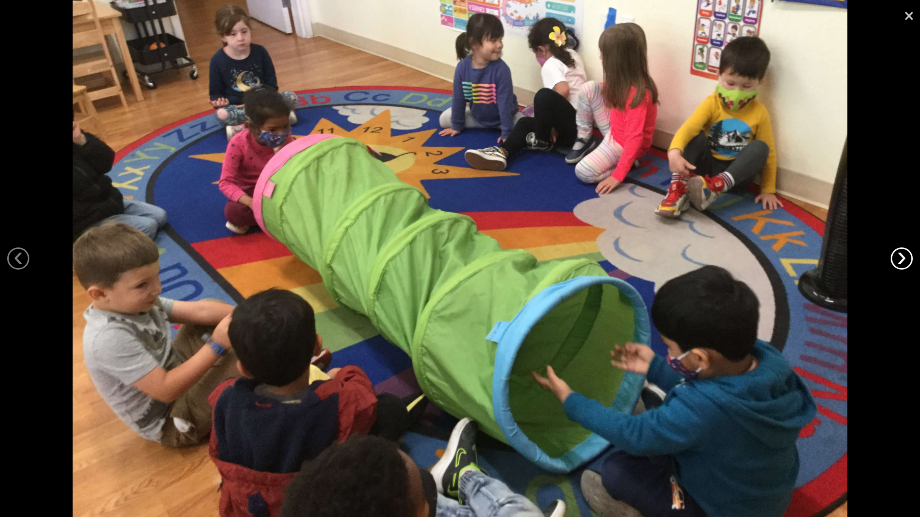
click at [903, 251] on link "›" at bounding box center [902, 258] width 22 height 22
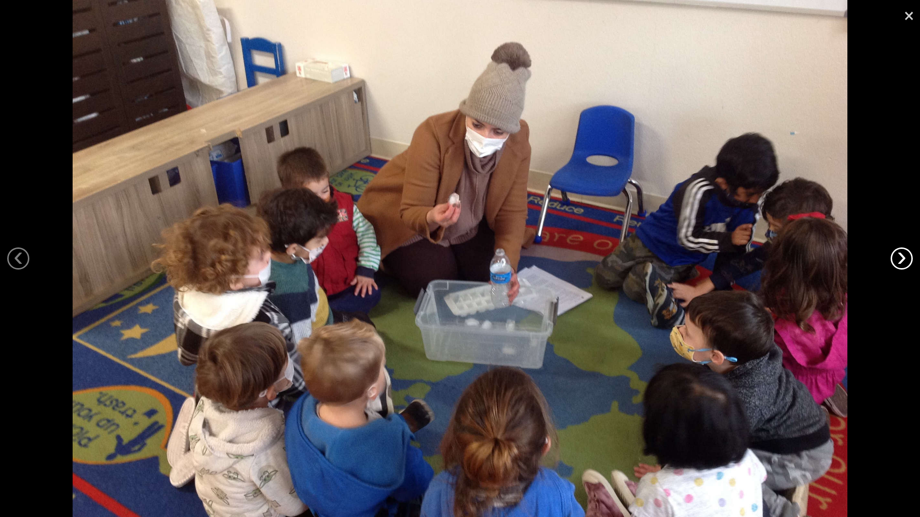
click at [903, 251] on link "›" at bounding box center [902, 258] width 22 height 22
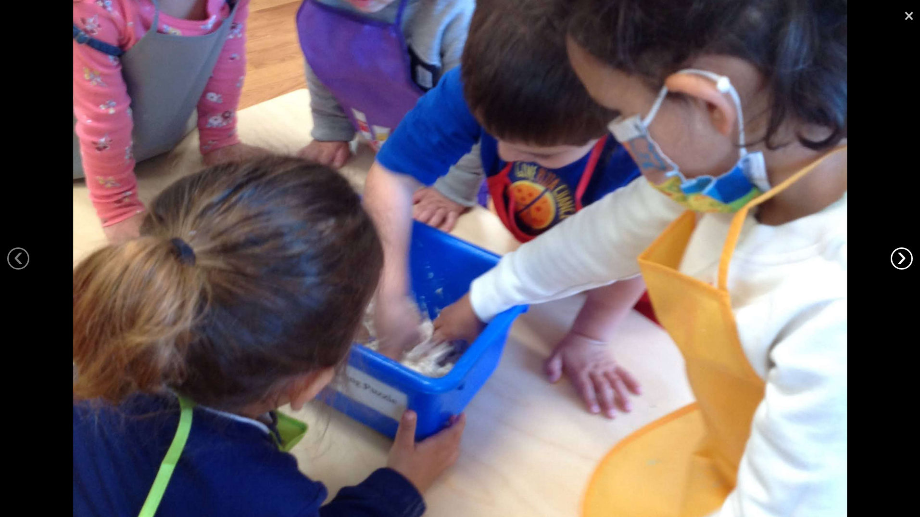
click at [899, 248] on link "›" at bounding box center [902, 258] width 22 height 22
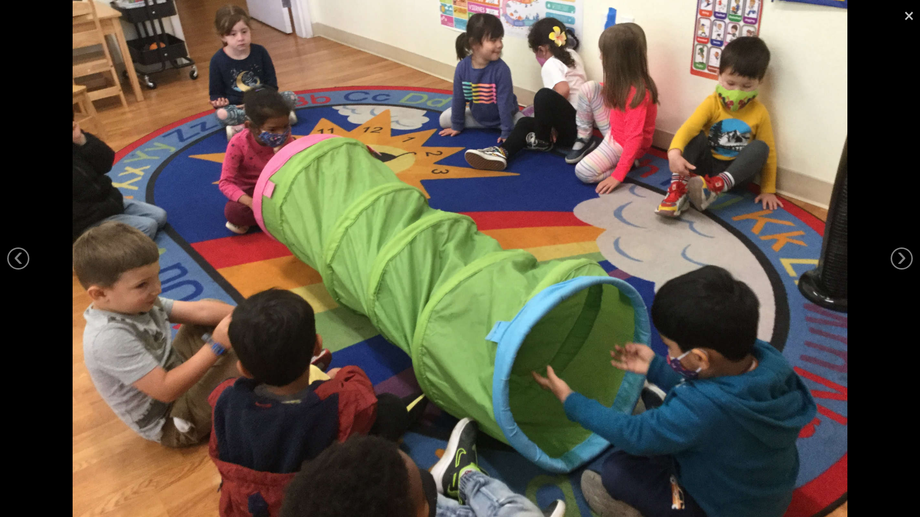
click at [907, 17] on link "×" at bounding box center [909, 14] width 22 height 29
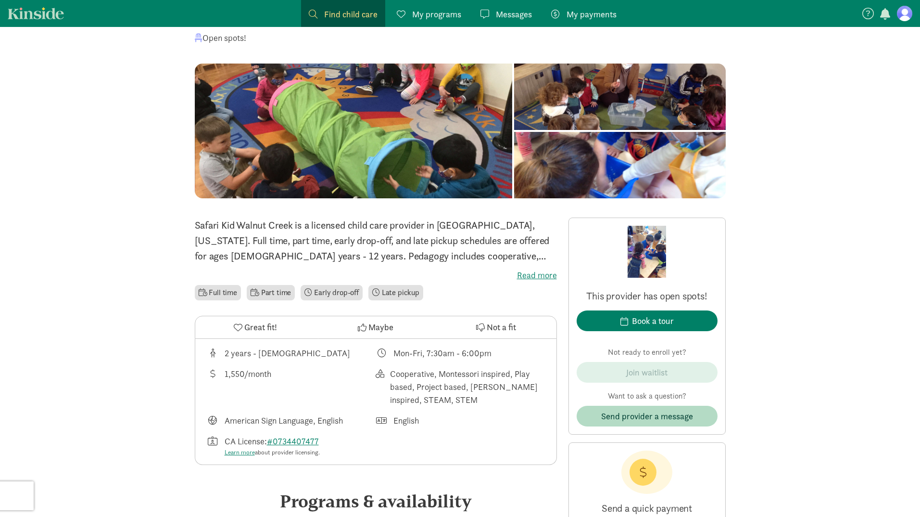
scroll to position [67, 0]
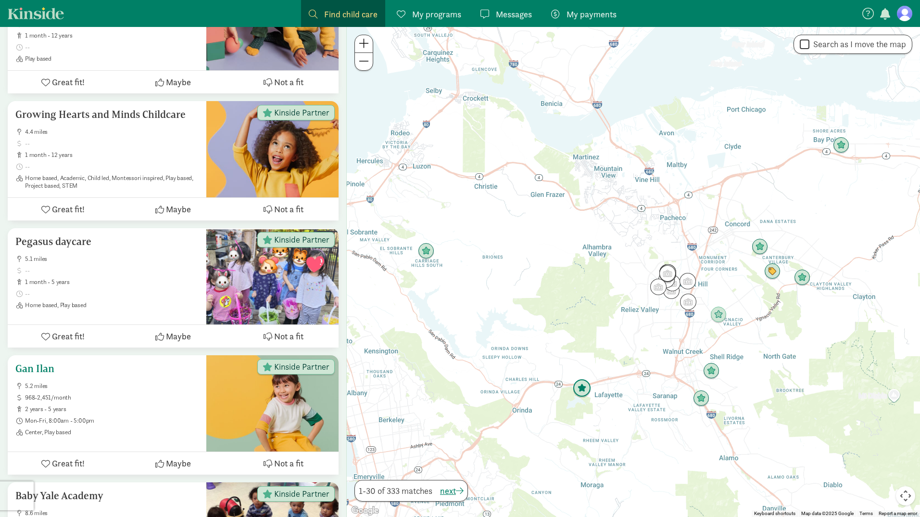
scroll to position [642, 0]
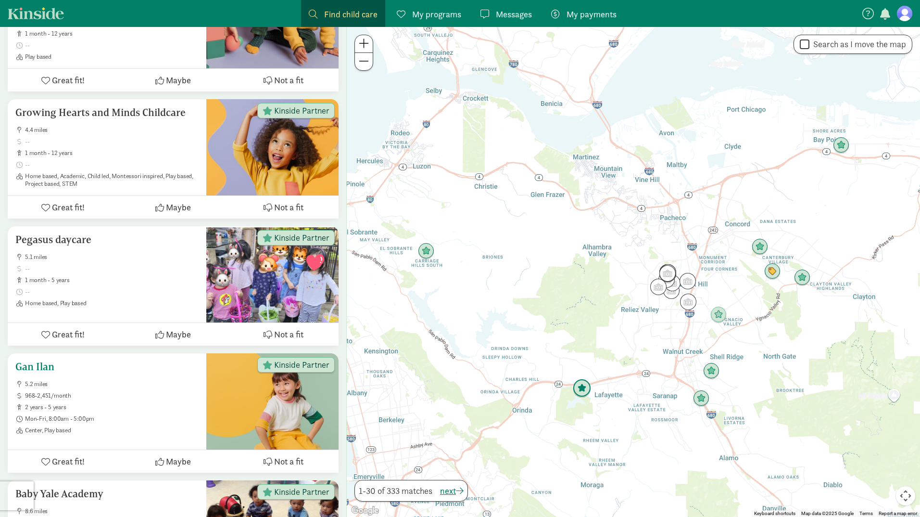
click at [123, 397] on ul "5.2 miles 968-2,451/month 2 years - 5 years Mon-Fri, 8:00am - 5:00pm Center, Pl…" at bounding box center [106, 407] width 183 height 54
